Goal: Answer question/provide support: Share knowledge or assist other users

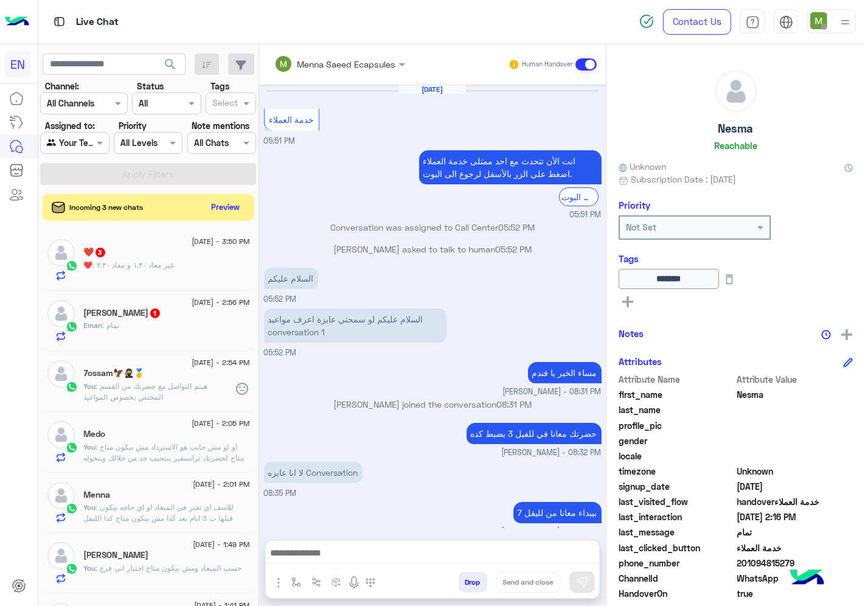
scroll to position [73, 0]
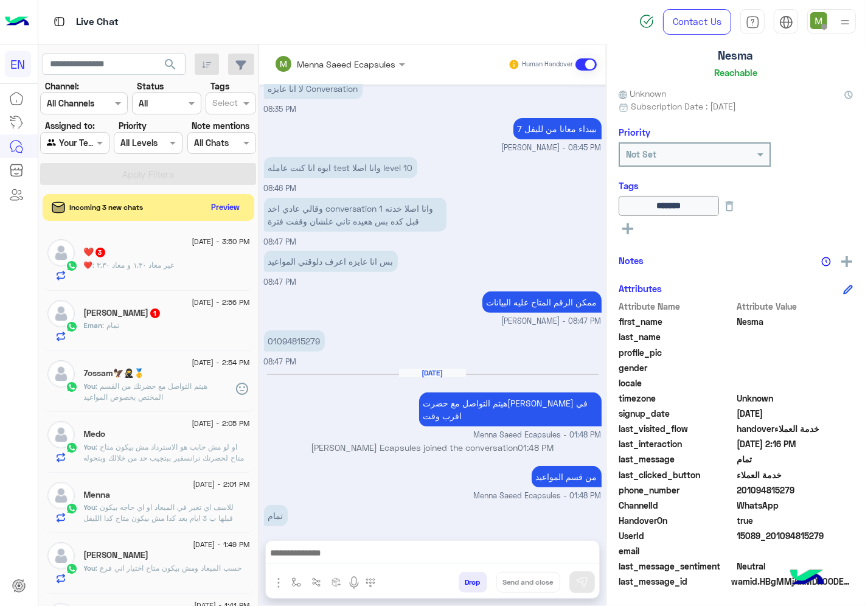
click at [125, 317] on h5 "Eman Reda 1" at bounding box center [122, 313] width 77 height 10
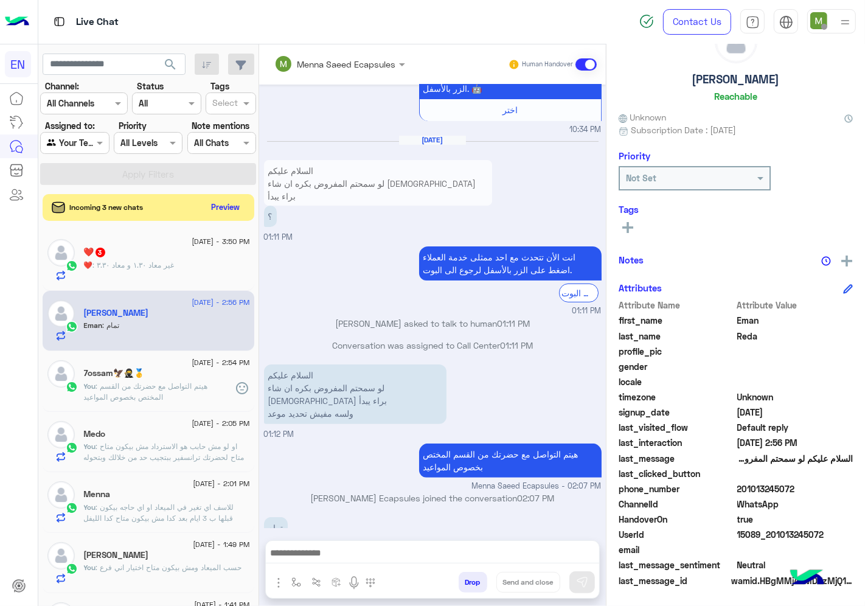
scroll to position [47, 0]
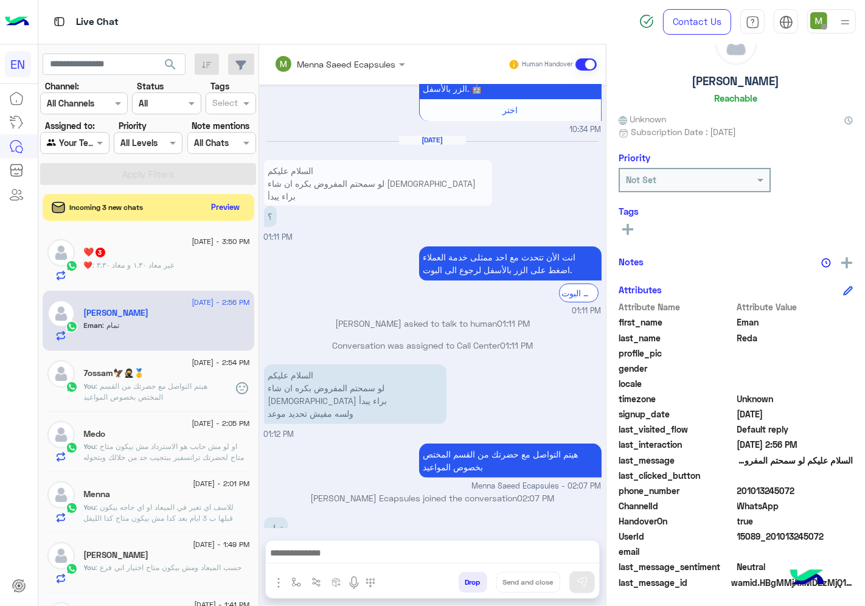
click at [629, 229] on rect at bounding box center [627, 229] width 2 height 11
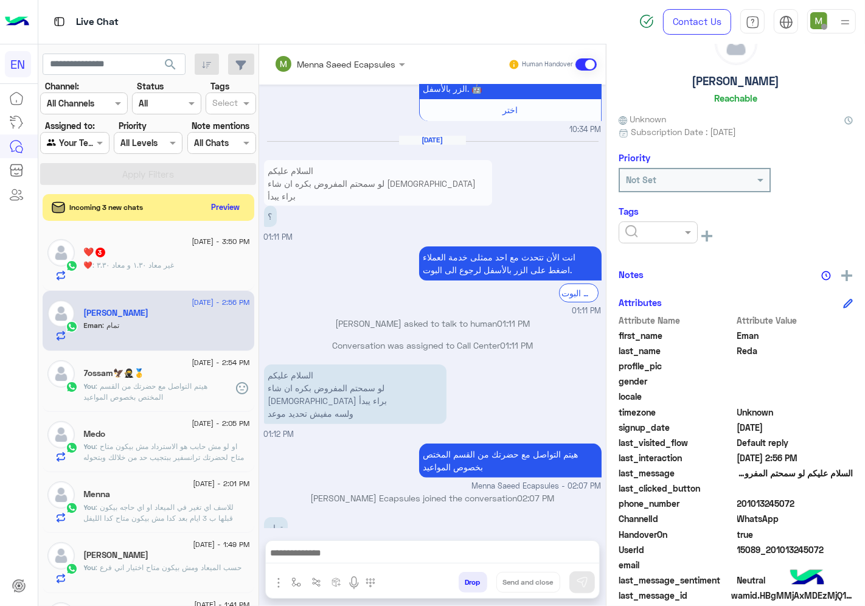
click at [662, 232] on input "text" at bounding box center [643, 232] width 37 height 13
click at [652, 263] on span "Solved" at bounding box center [638, 262] width 27 height 10
